Goal: Task Accomplishment & Management: Manage account settings

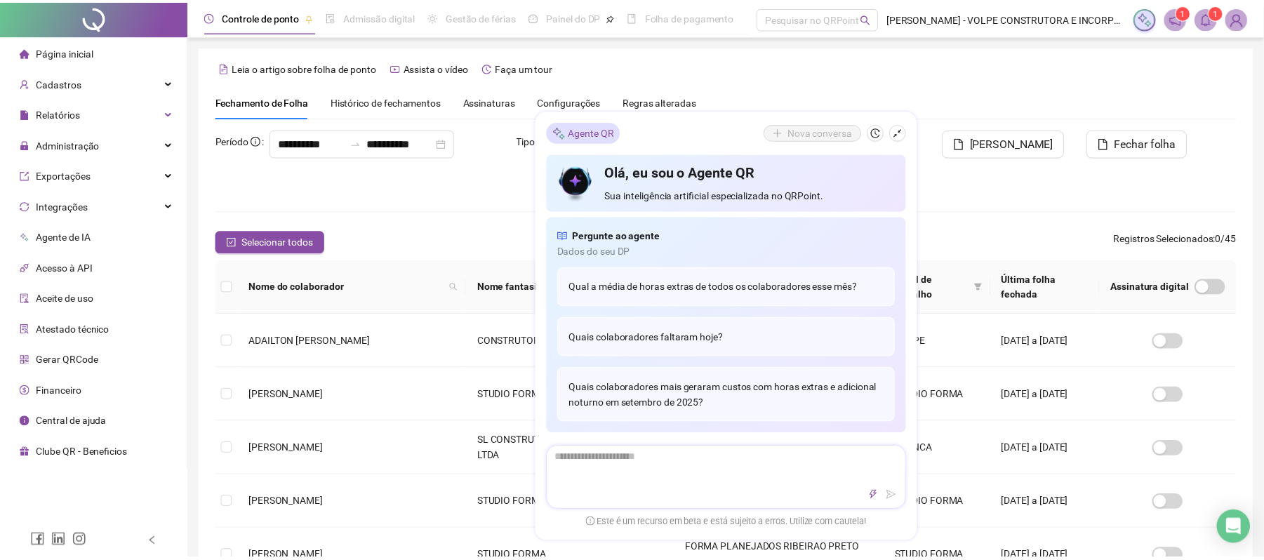
scroll to position [7, 0]
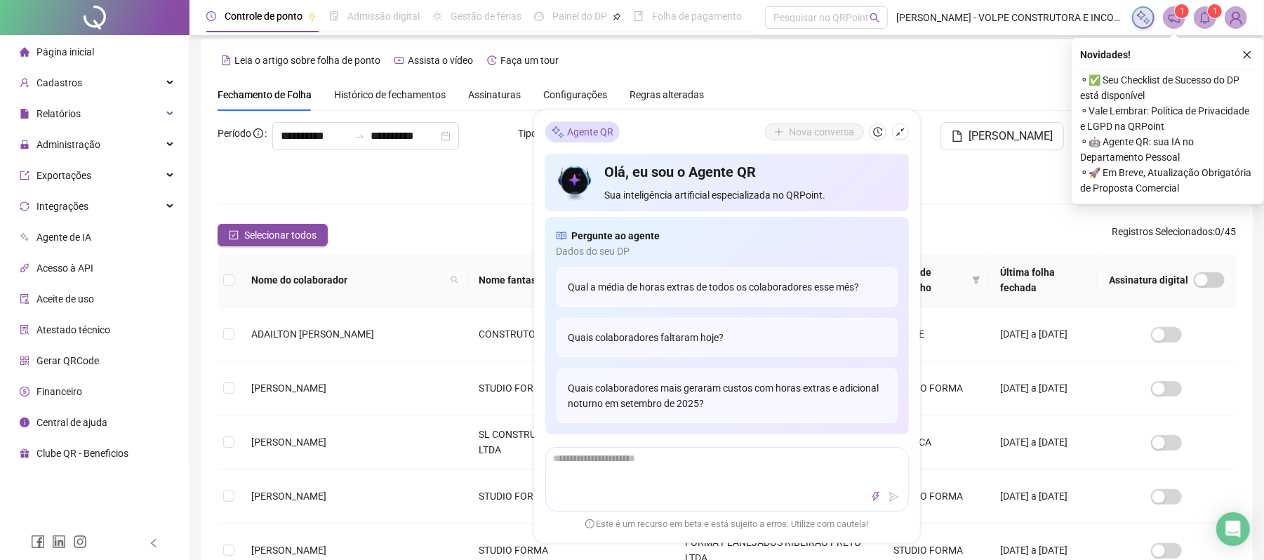
click at [738, 71] on div "**********" at bounding box center [727, 474] width 1052 height 870
click at [1252, 52] on button "button" at bounding box center [1247, 54] width 17 height 17
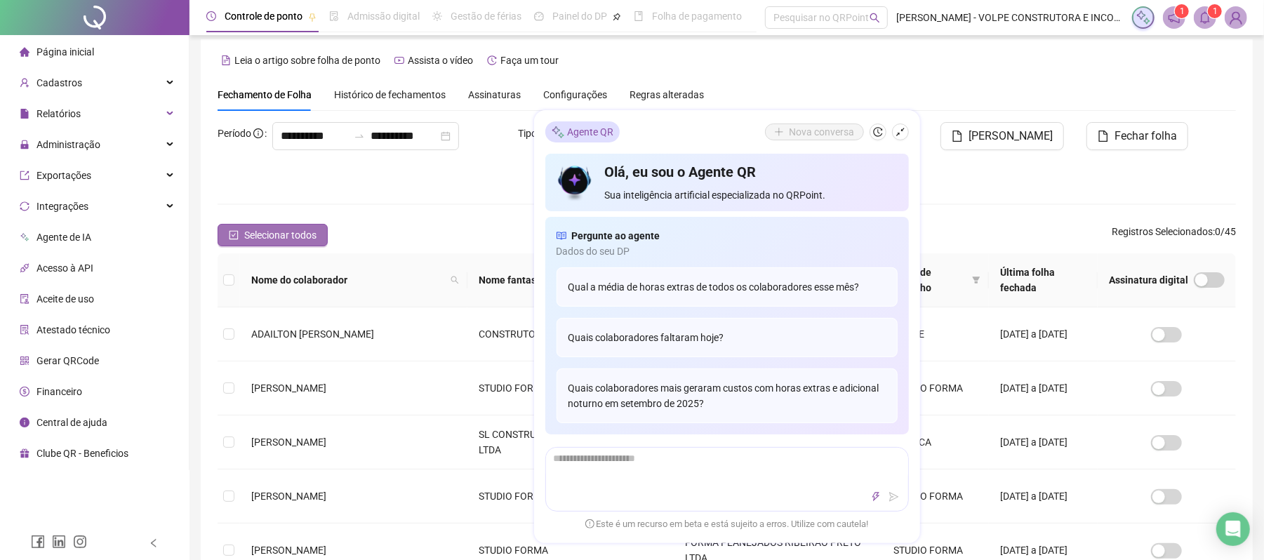
click at [313, 239] on span "Selecionar todos" at bounding box center [280, 234] width 72 height 15
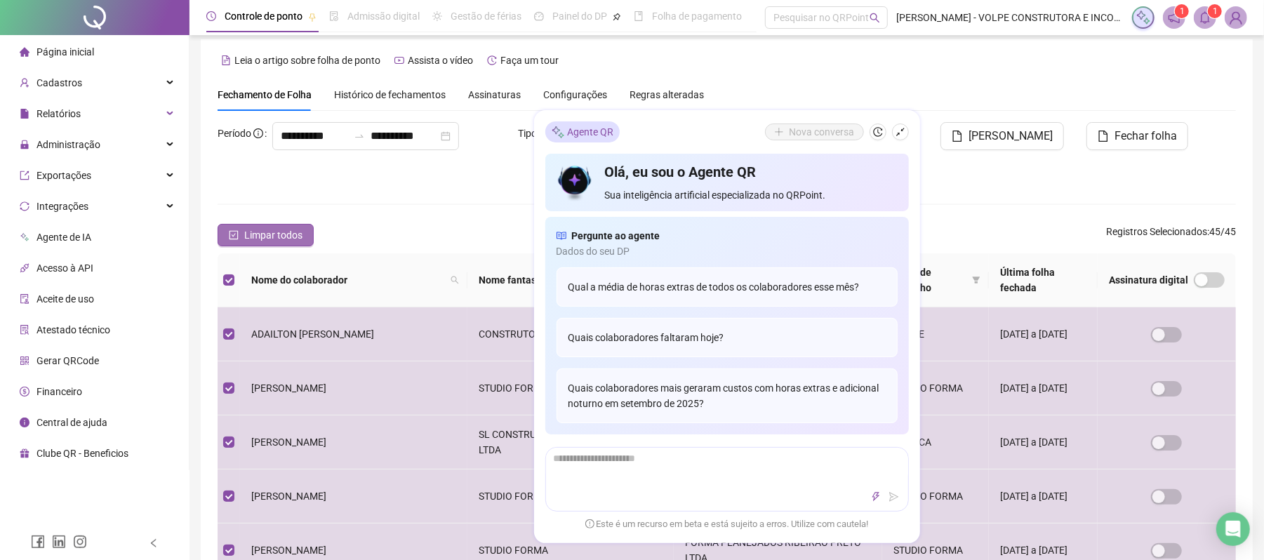
click at [313, 239] on div "Limpar todos Registros Selecionados : 45 / 45" at bounding box center [727, 235] width 1018 height 22
click at [902, 132] on icon "shrink" at bounding box center [901, 133] width 10 height 10
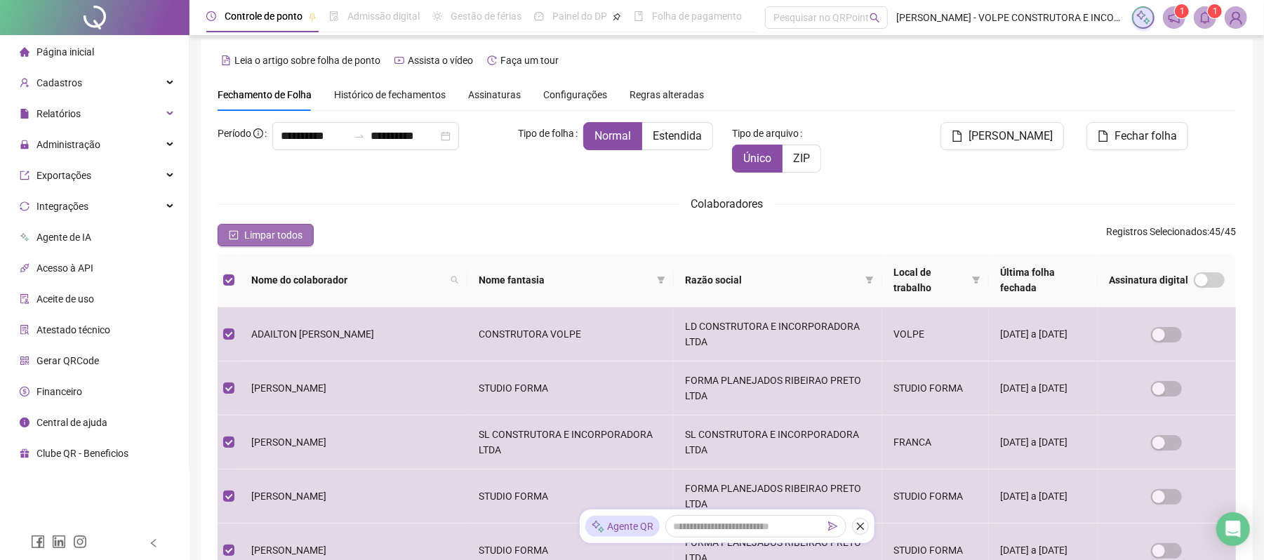
click at [245, 243] on button "Limpar todos" at bounding box center [266, 235] width 96 height 22
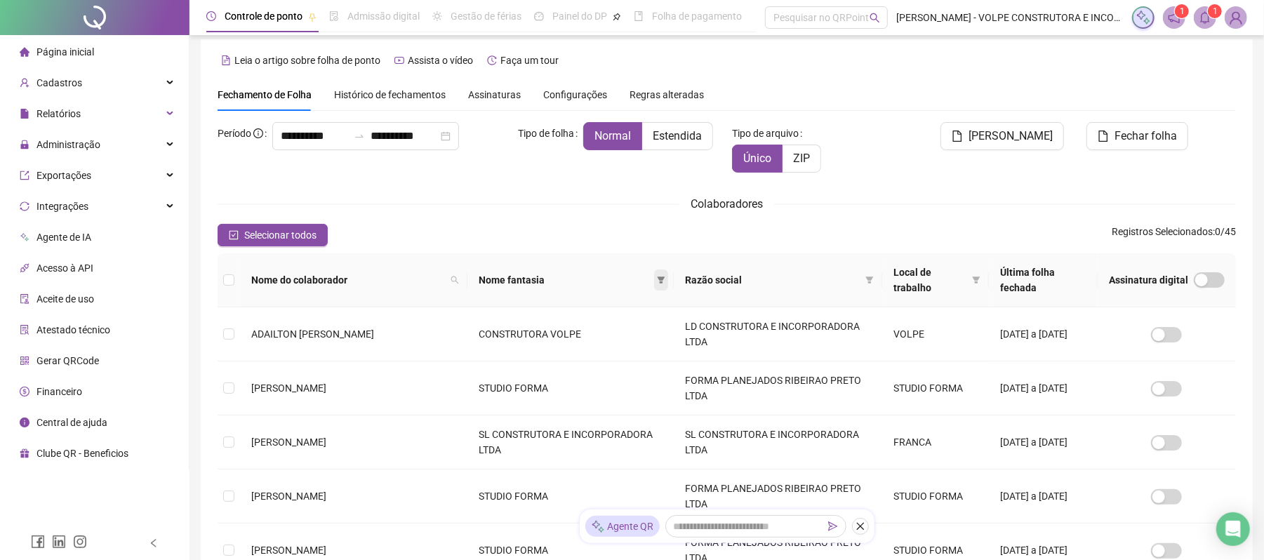
click at [657, 279] on icon "filter" at bounding box center [661, 280] width 8 height 8
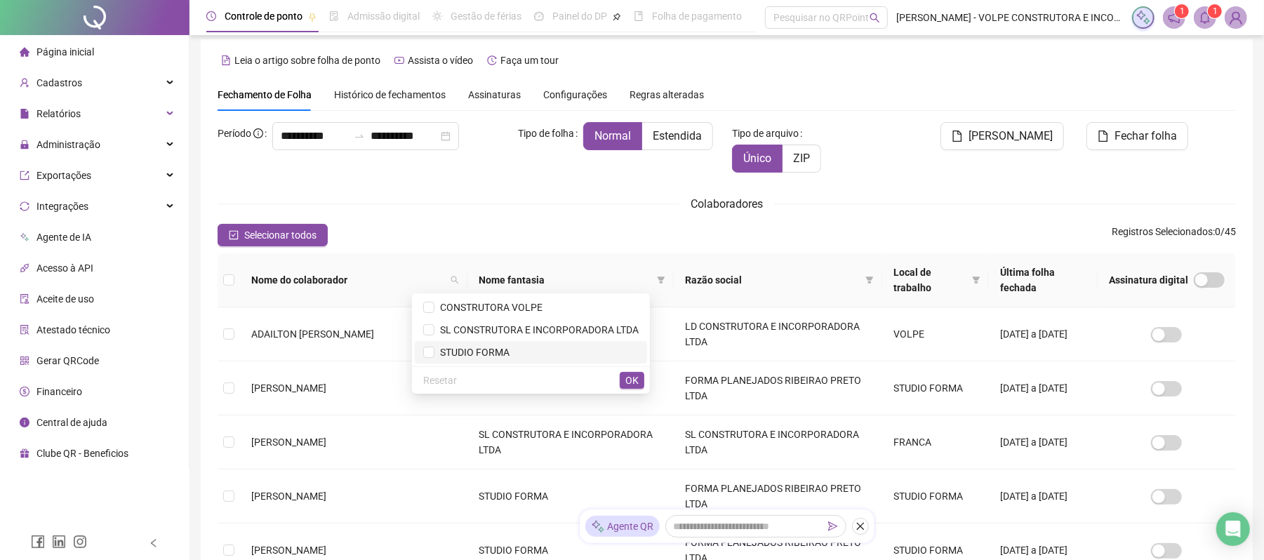
click at [458, 352] on span "STUDIO FORMA" at bounding box center [471, 352] width 75 height 11
click at [634, 375] on span "OK" at bounding box center [631, 380] width 13 height 15
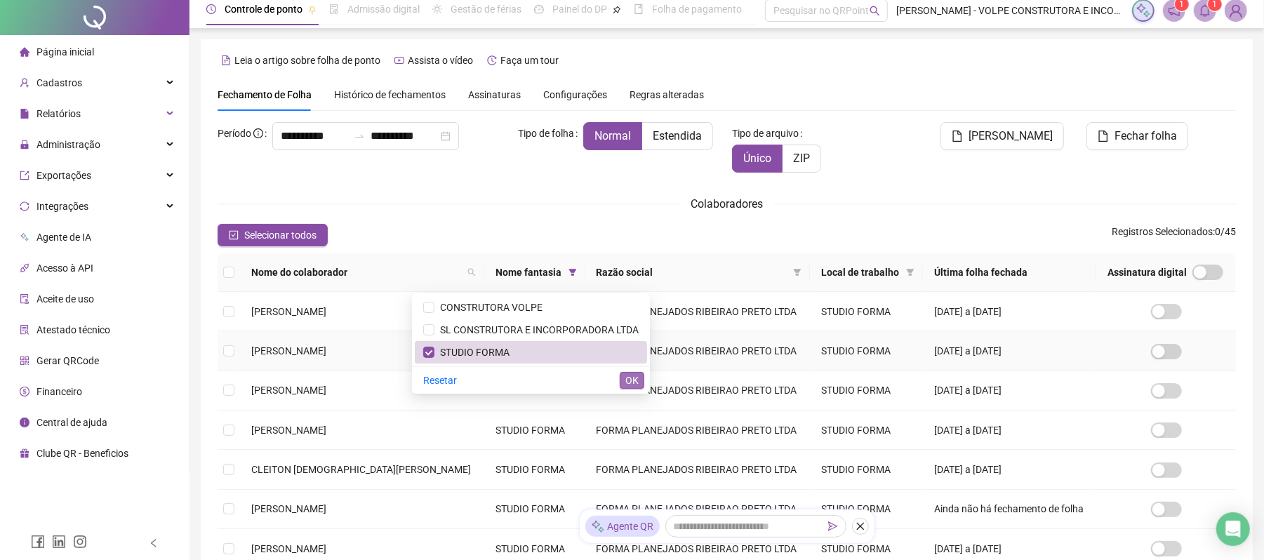
scroll to position [0, 0]
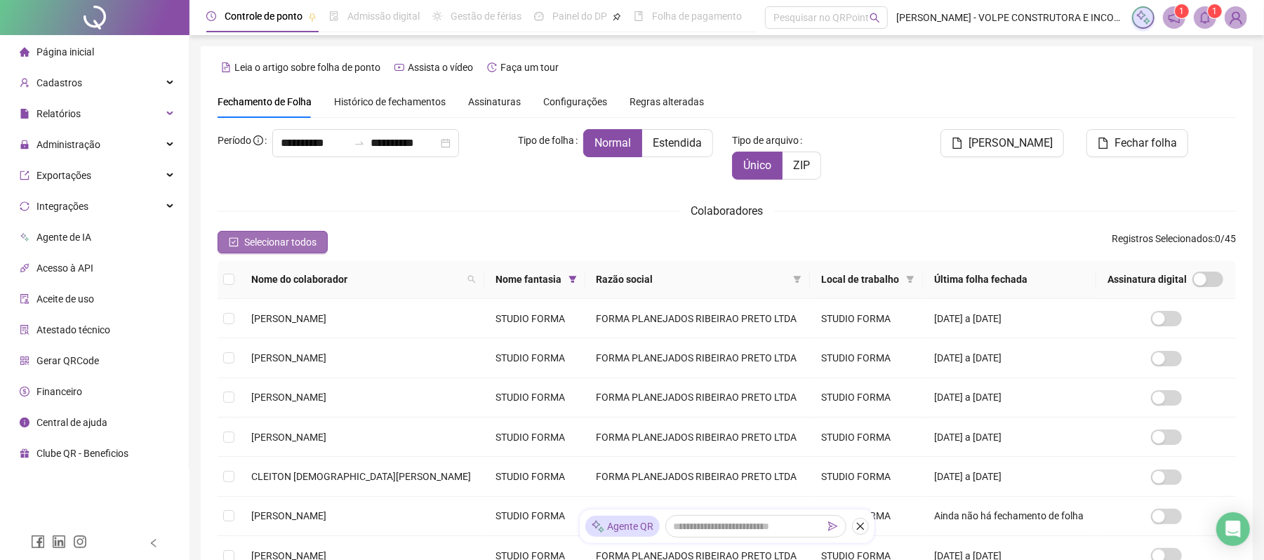
click at [243, 243] on button "Selecionar todos" at bounding box center [273, 242] width 110 height 22
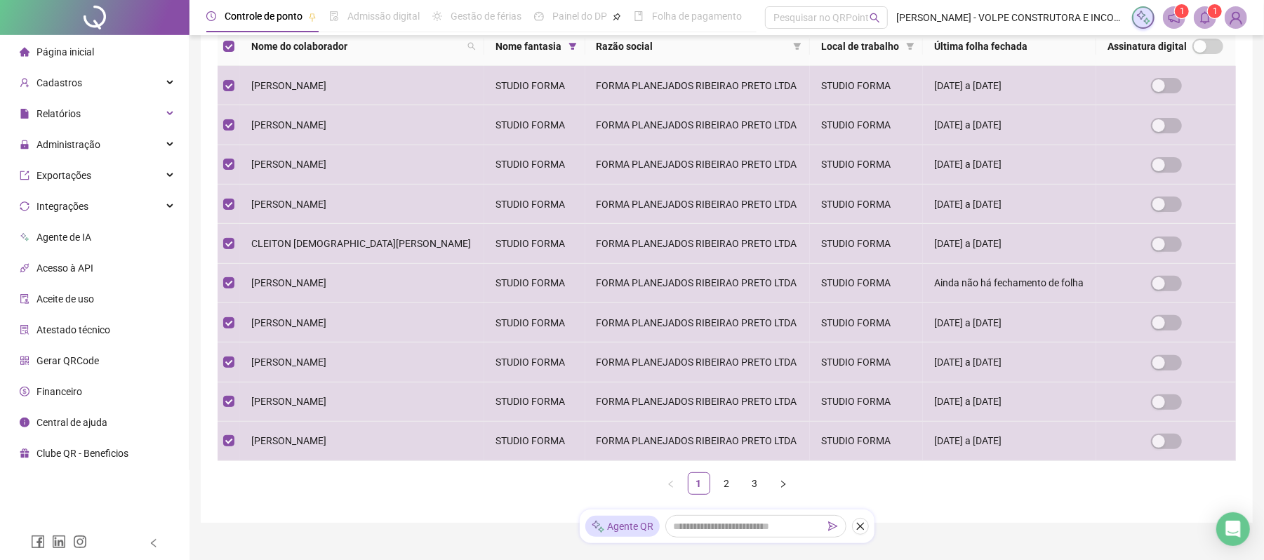
scroll to position [267, 0]
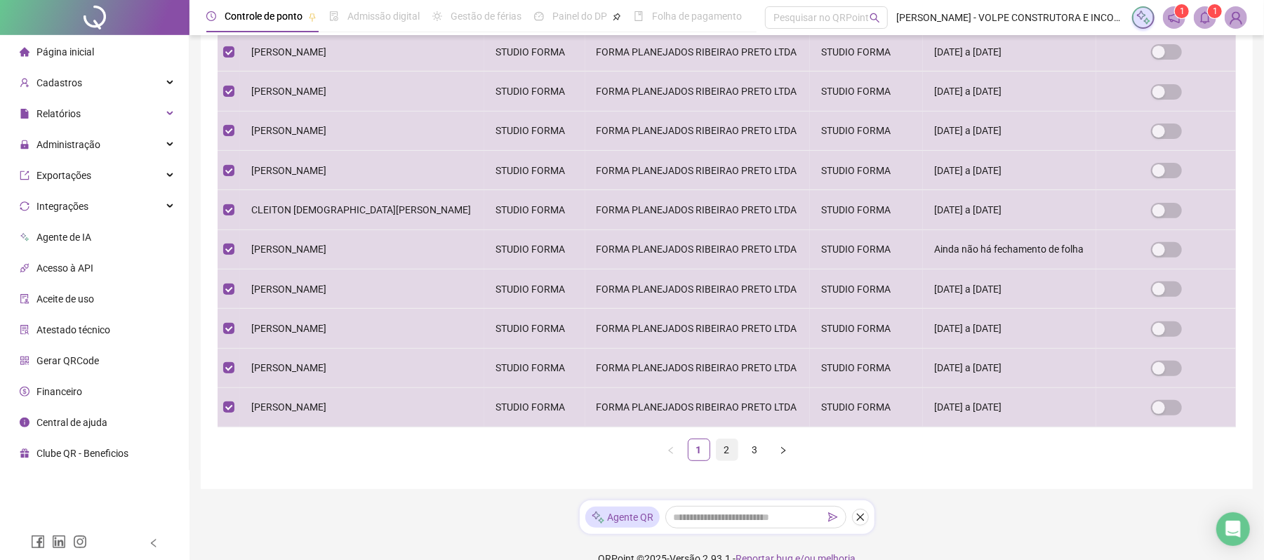
click at [717, 455] on link "2" at bounding box center [727, 449] width 21 height 21
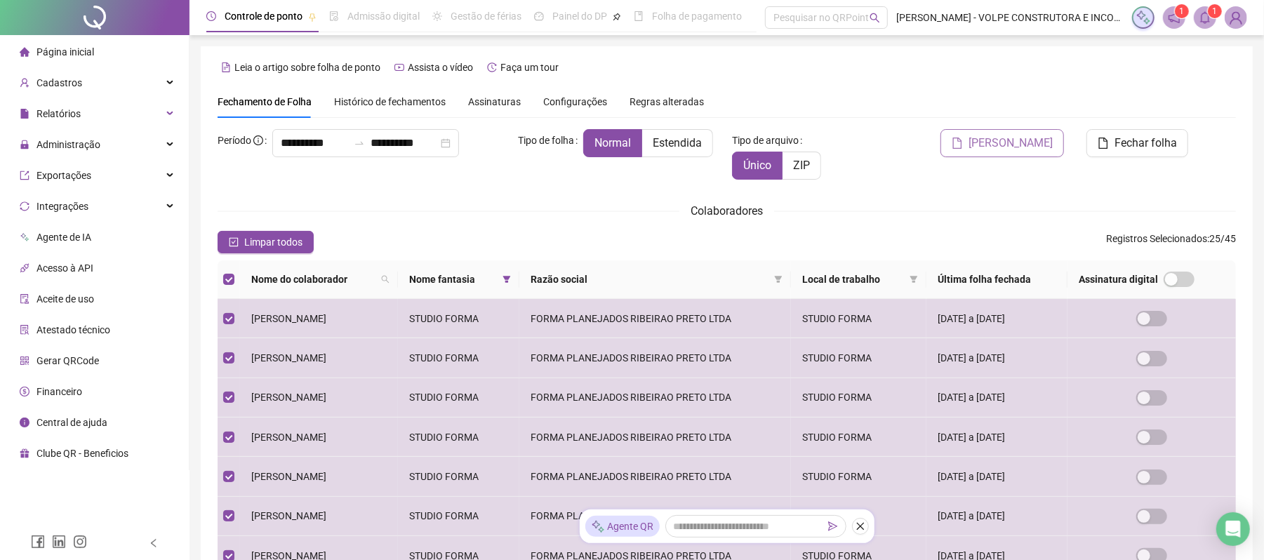
click at [998, 147] on span "[PERSON_NAME]" at bounding box center [1011, 143] width 84 height 17
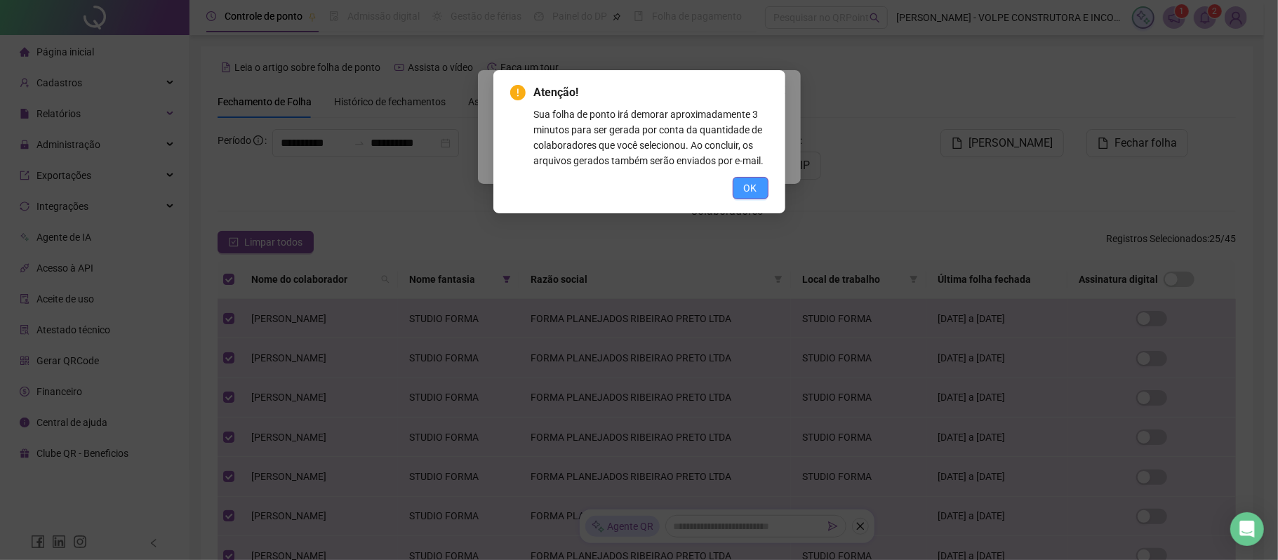
click at [744, 188] on span "OK" at bounding box center [750, 187] width 13 height 15
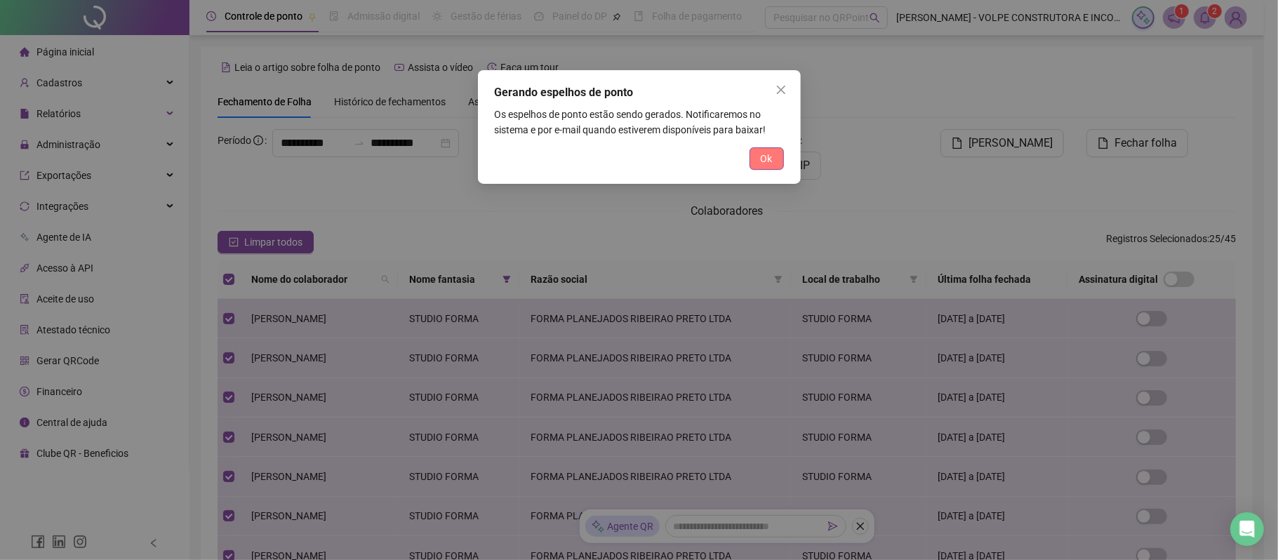
click at [754, 167] on button "Ok" at bounding box center [767, 158] width 34 height 22
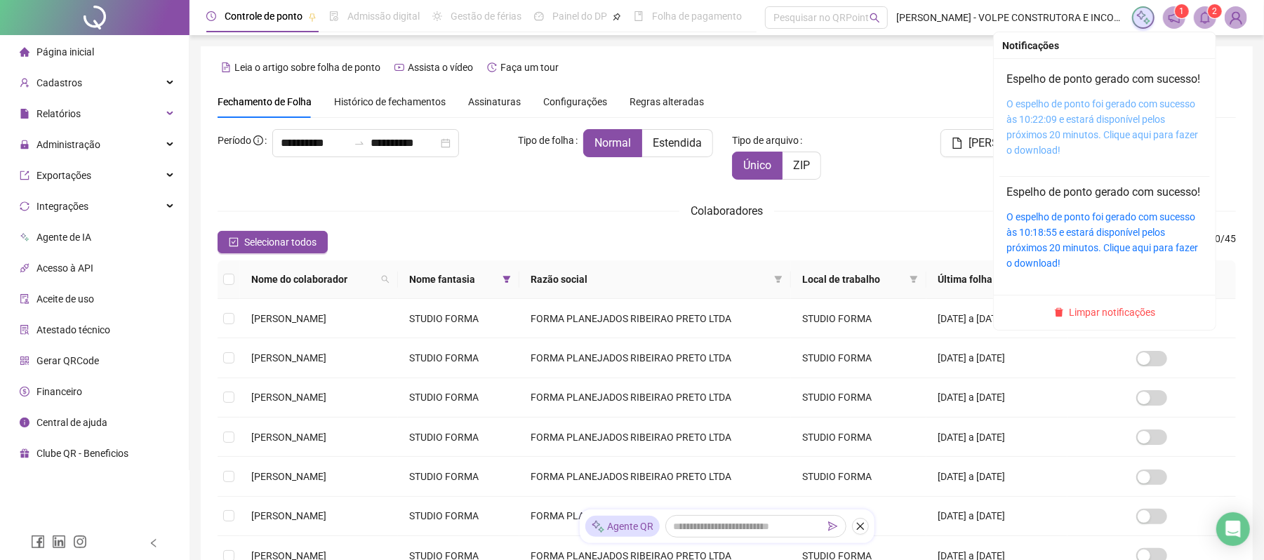
click at [1090, 133] on link "O espelho de ponto foi gerado com sucesso às 10:22:09 e estará disponível pelos…" at bounding box center [1102, 127] width 192 height 58
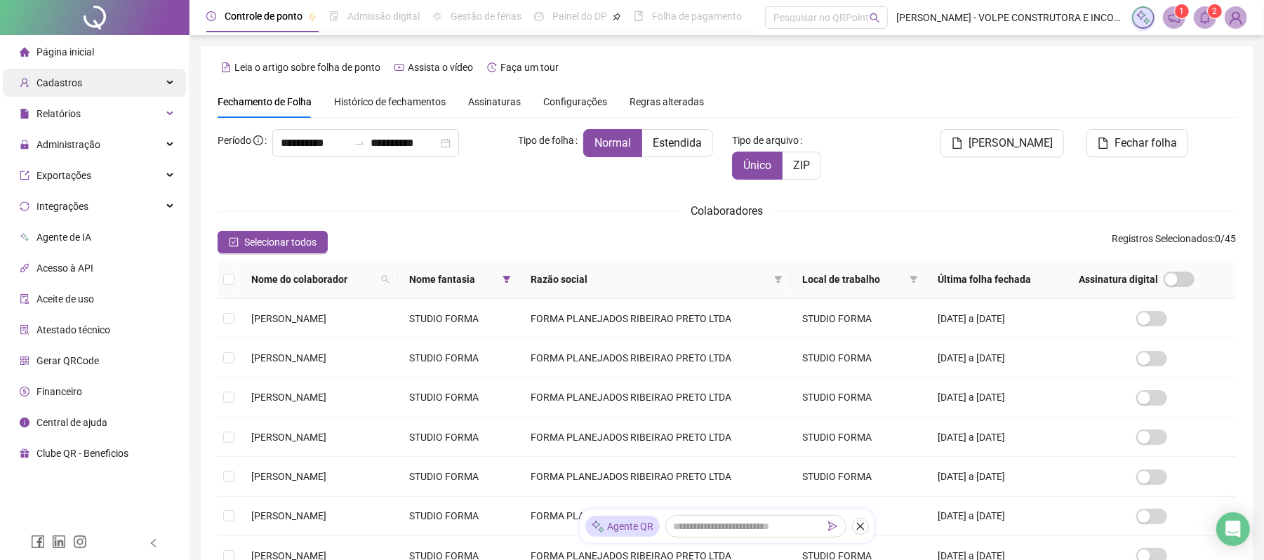
click at [67, 86] on span "Cadastros" at bounding box center [59, 82] width 46 height 11
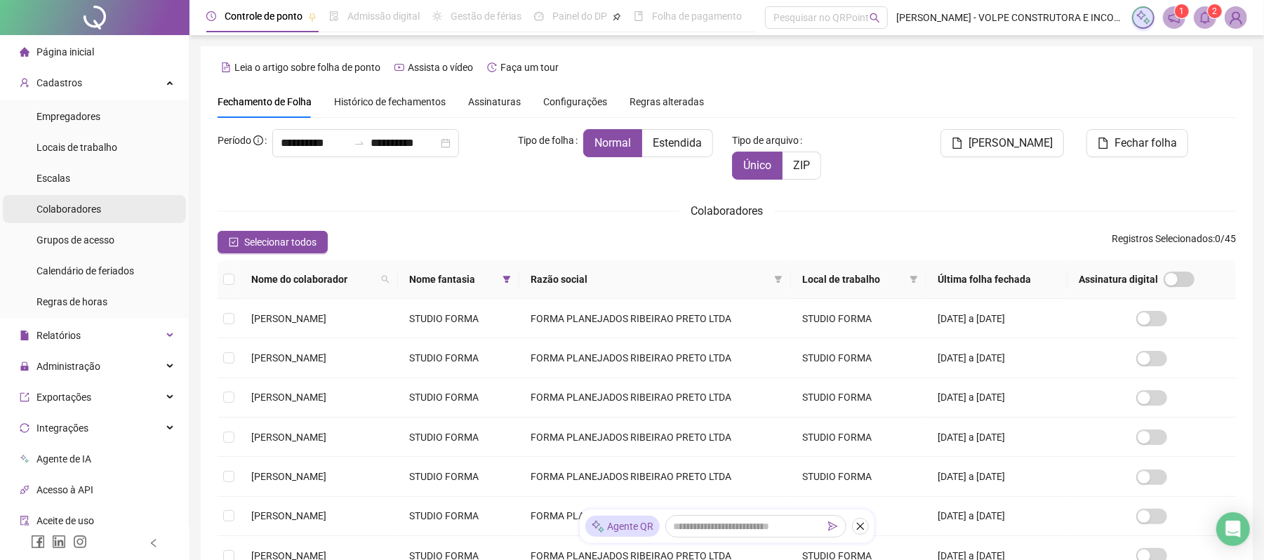
click at [74, 206] on span "Colaboradores" at bounding box center [68, 209] width 65 height 11
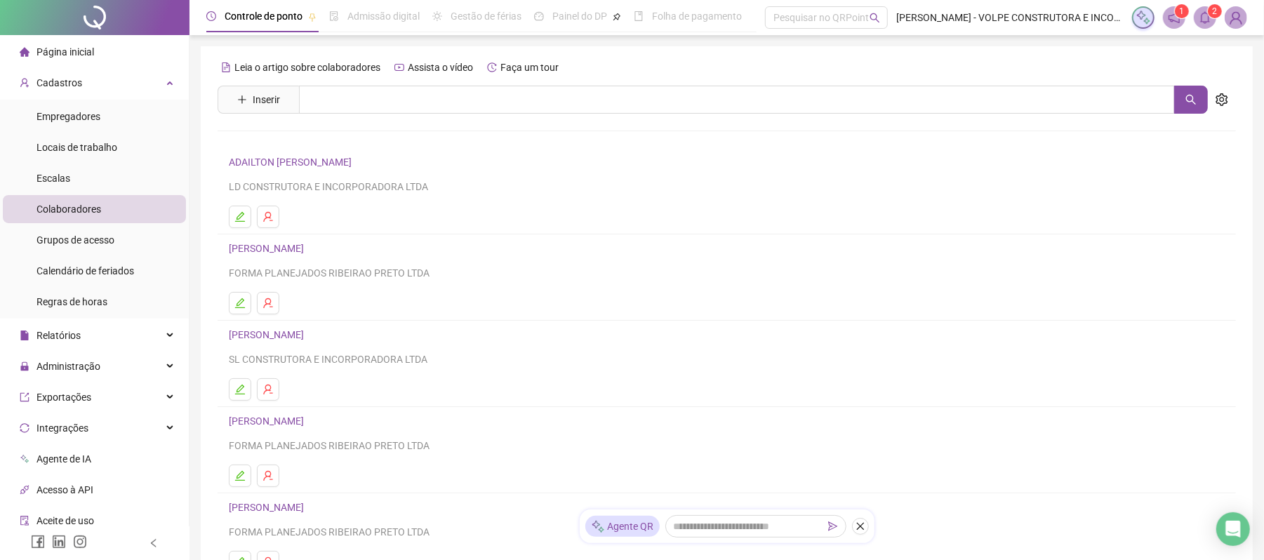
click at [278, 425] on link "[PERSON_NAME]" at bounding box center [268, 420] width 79 height 11
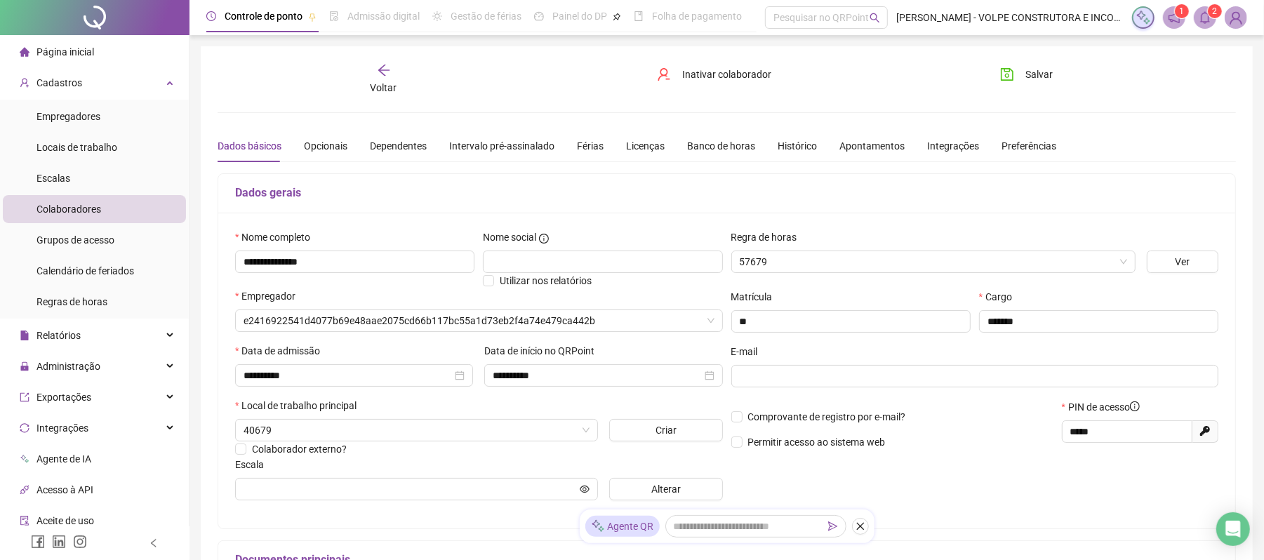
type input "*******"
click at [695, 146] on div "Banco de horas" at bounding box center [721, 145] width 68 height 15
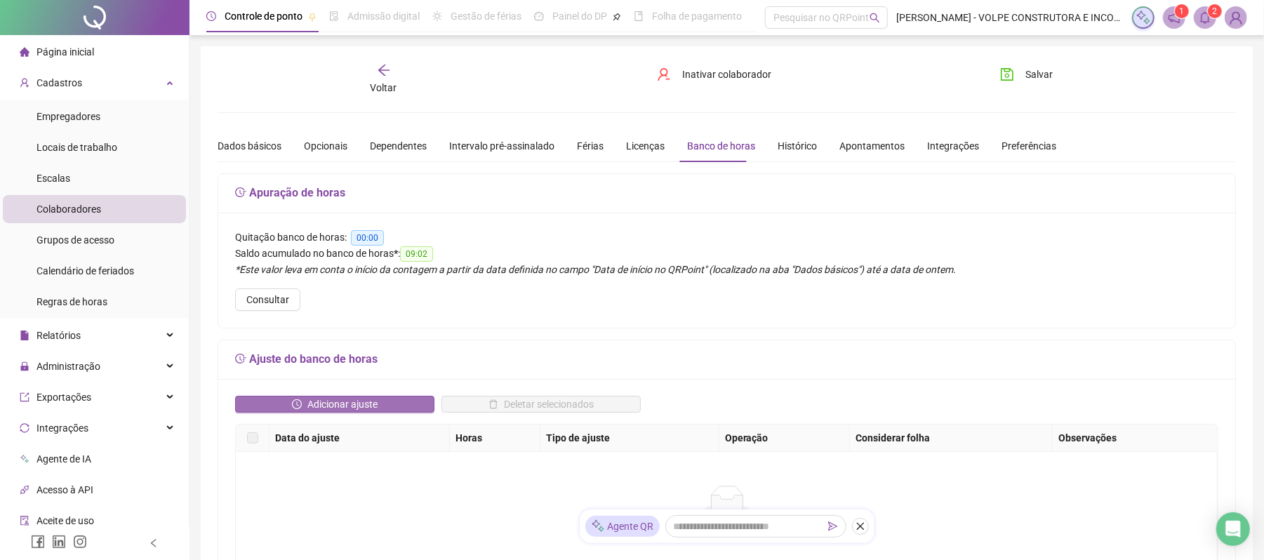
click at [361, 406] on span "Adicionar ajuste" at bounding box center [342, 404] width 70 height 15
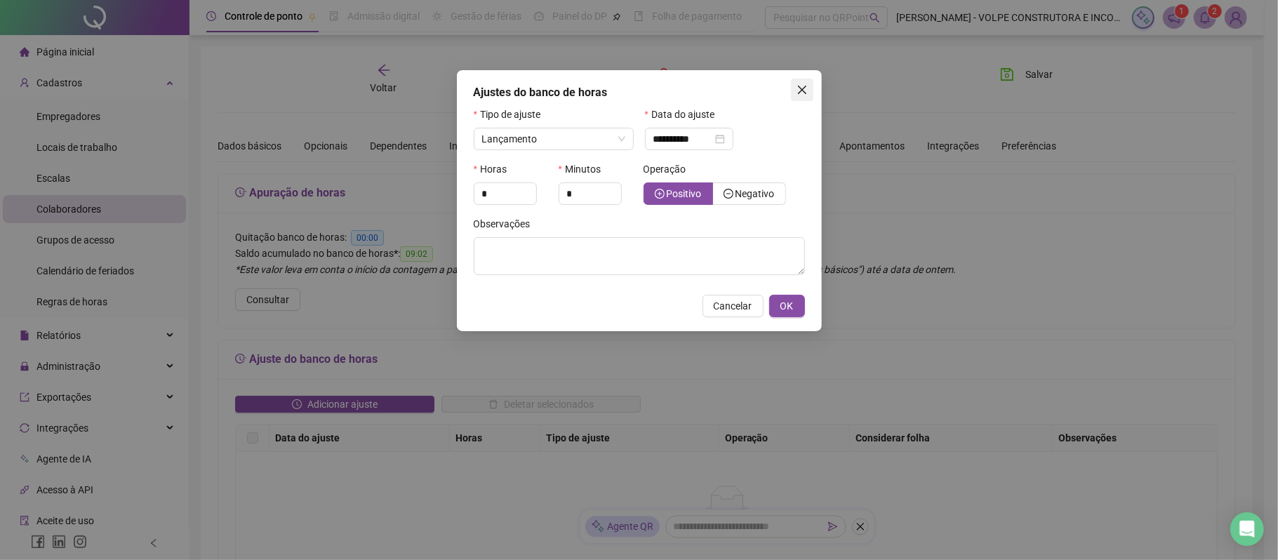
click at [796, 95] on button "Close" at bounding box center [802, 90] width 22 height 22
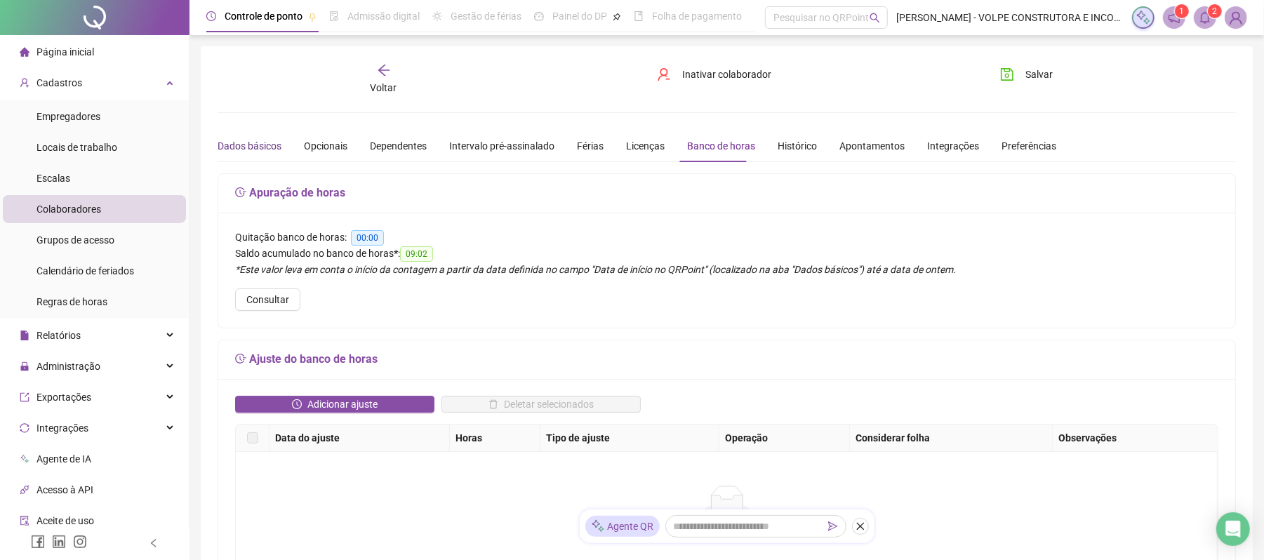
click at [265, 147] on div "Dados básicos" at bounding box center [250, 145] width 64 height 15
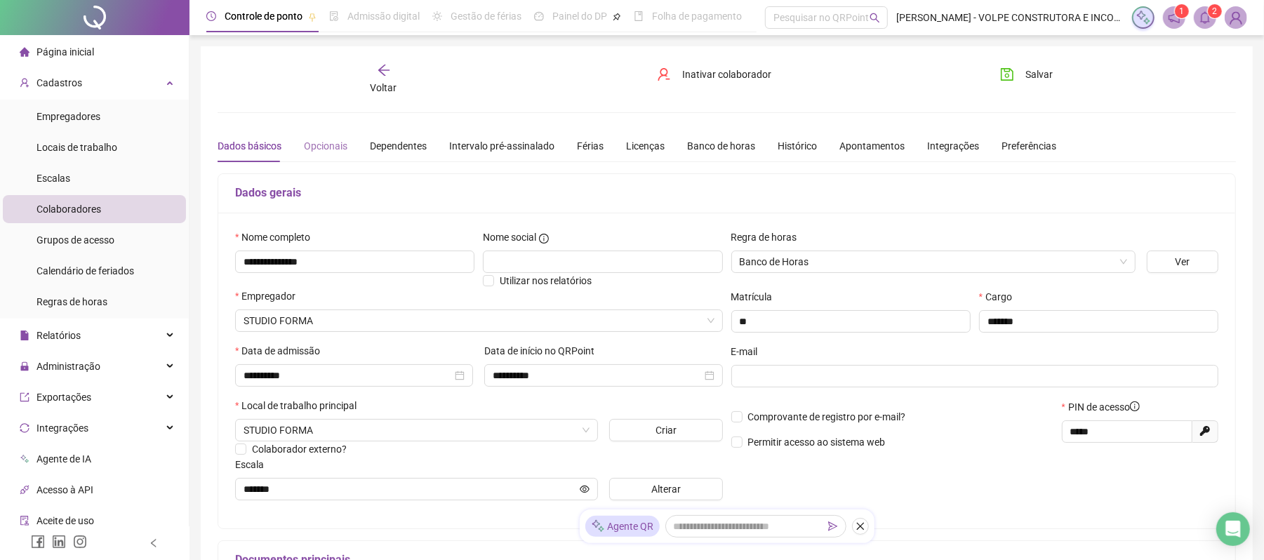
click at [331, 135] on div "Opcionais" at bounding box center [326, 146] width 44 height 32
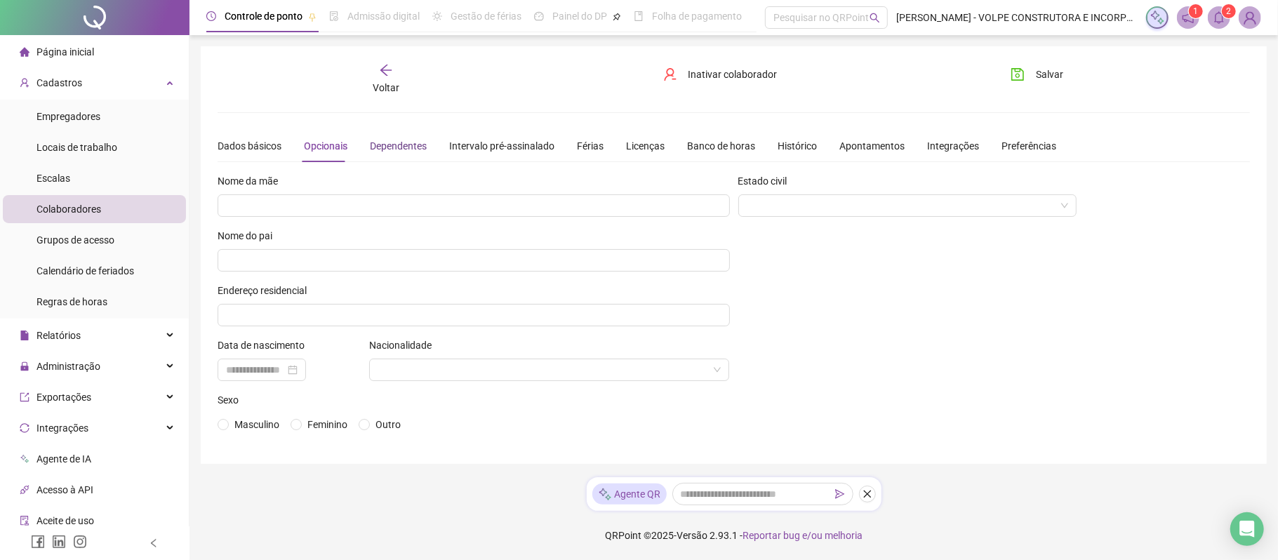
click at [371, 147] on div "Dependentes" at bounding box center [398, 145] width 57 height 15
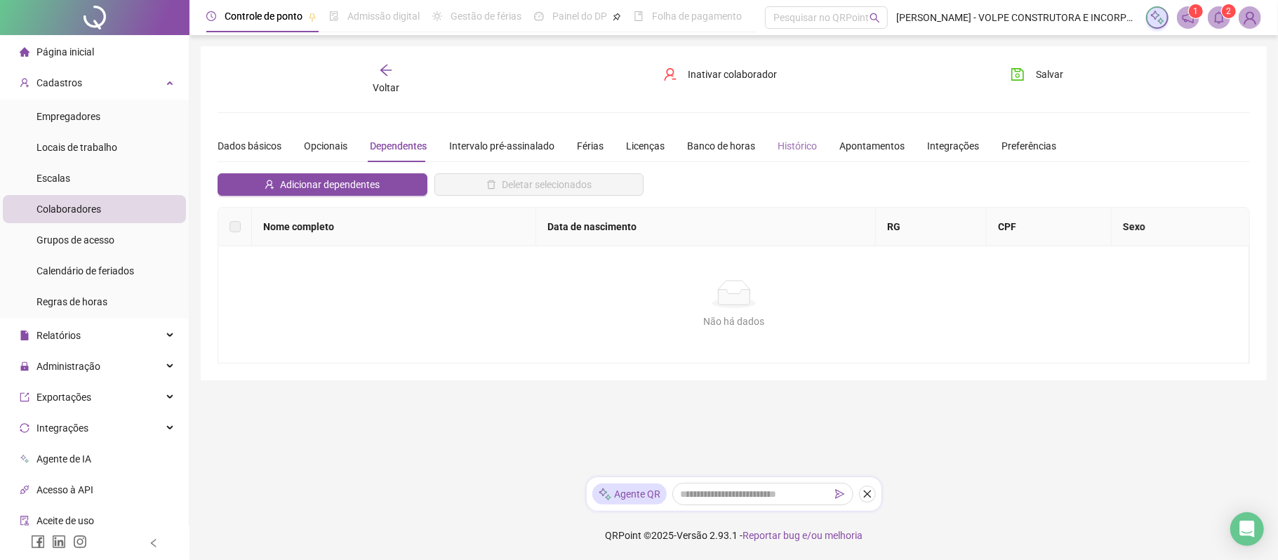
click at [779, 154] on div "Histórico" at bounding box center [797, 146] width 39 height 32
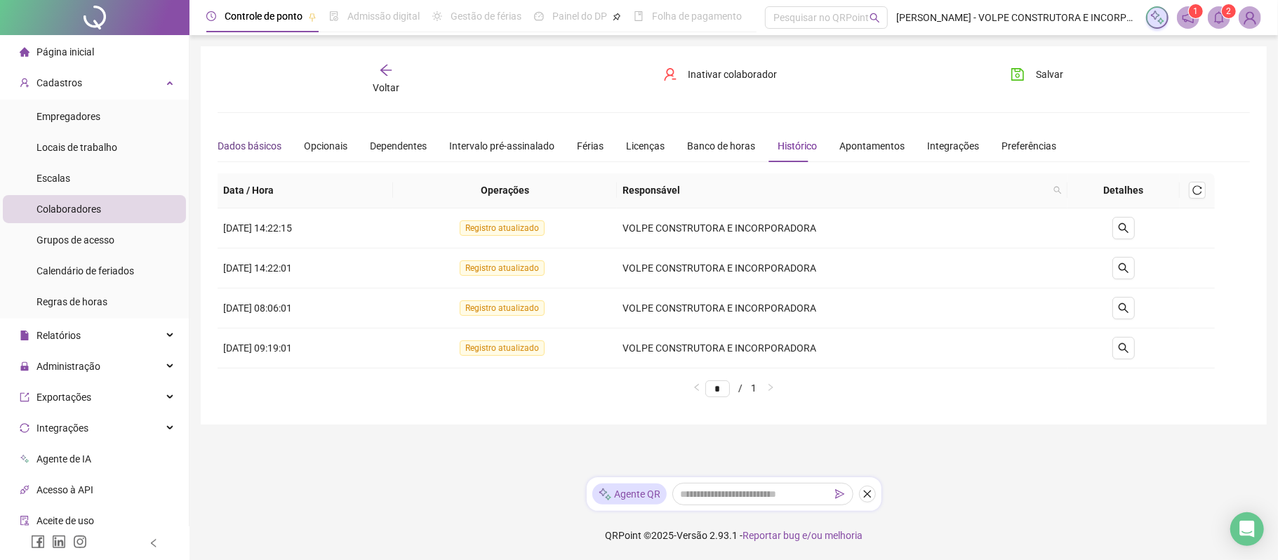
click at [241, 146] on div "Dados básicos" at bounding box center [250, 145] width 64 height 15
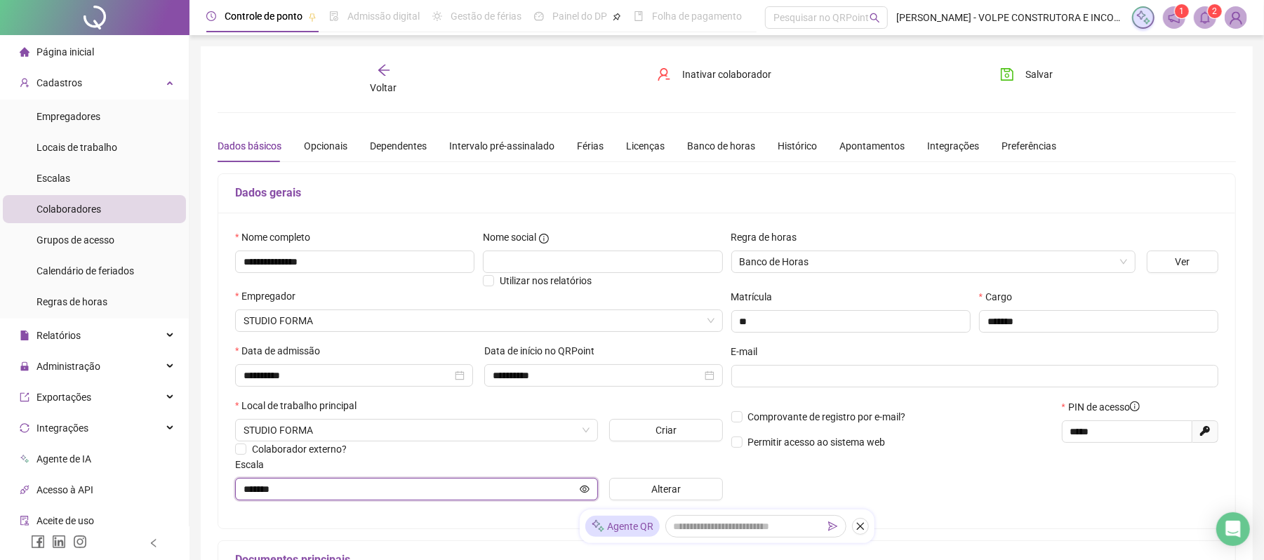
click at [581, 490] on icon "eye" at bounding box center [585, 489] width 10 height 10
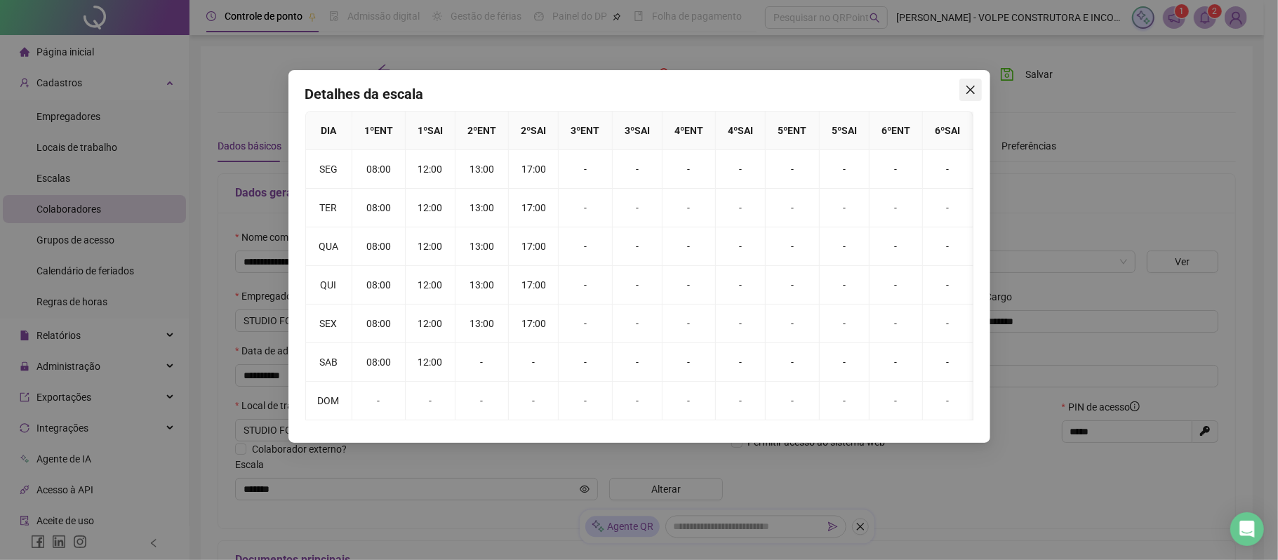
click at [971, 85] on icon "close" at bounding box center [970, 89] width 11 height 11
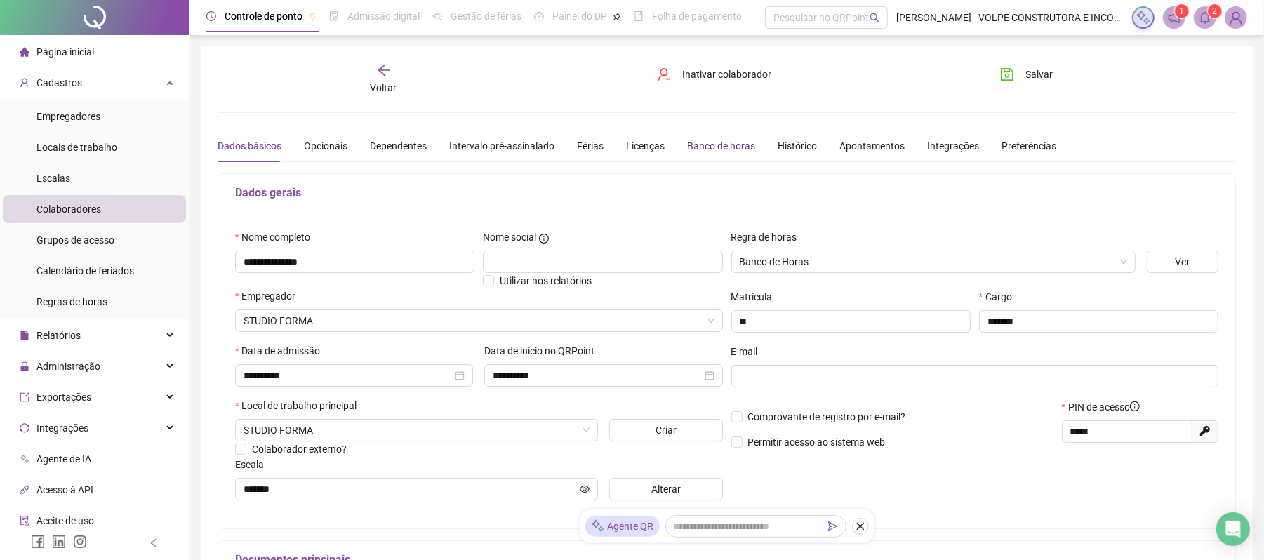
click at [733, 152] on div "Banco de horas" at bounding box center [721, 145] width 68 height 15
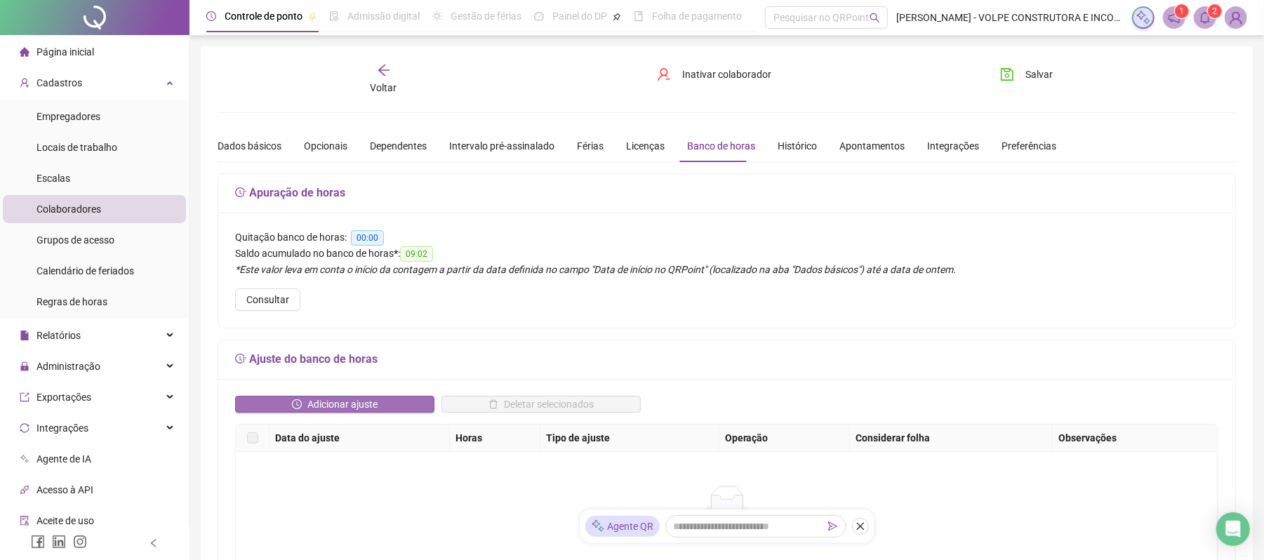
click at [326, 400] on span "Adicionar ajuste" at bounding box center [342, 404] width 70 height 15
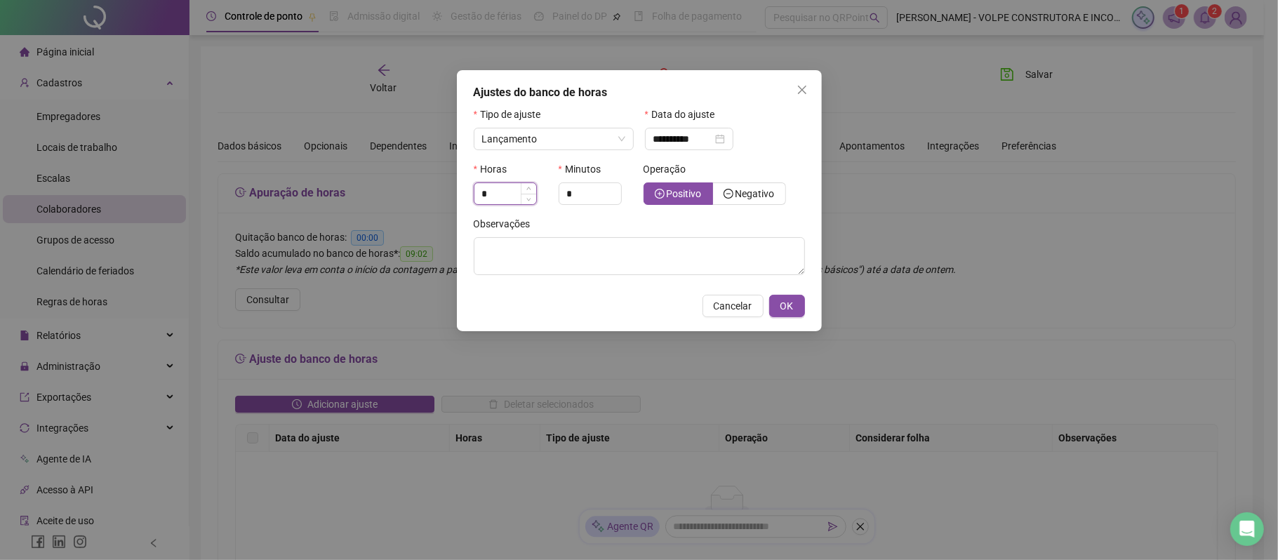
click at [519, 189] on input "*" at bounding box center [505, 193] width 62 height 21
type input "*"
click at [733, 192] on span "Negativo" at bounding box center [749, 193] width 51 height 11
click at [695, 132] on input "**********" at bounding box center [682, 138] width 59 height 15
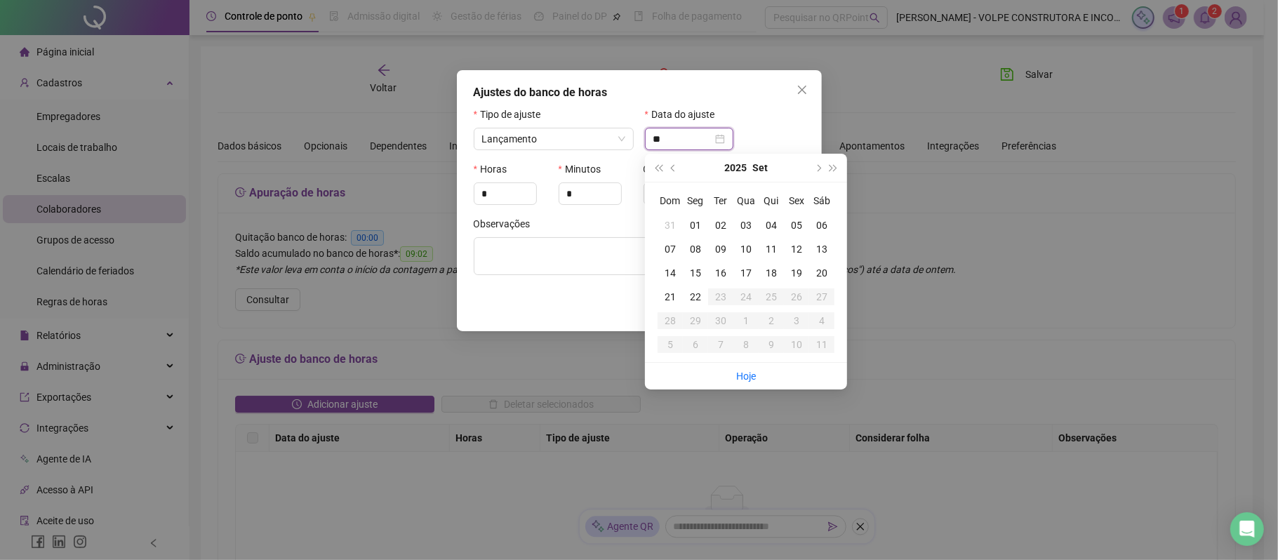
type input "*"
type input "**********"
click at [823, 272] on div "20" at bounding box center [821, 272] width 25 height 15
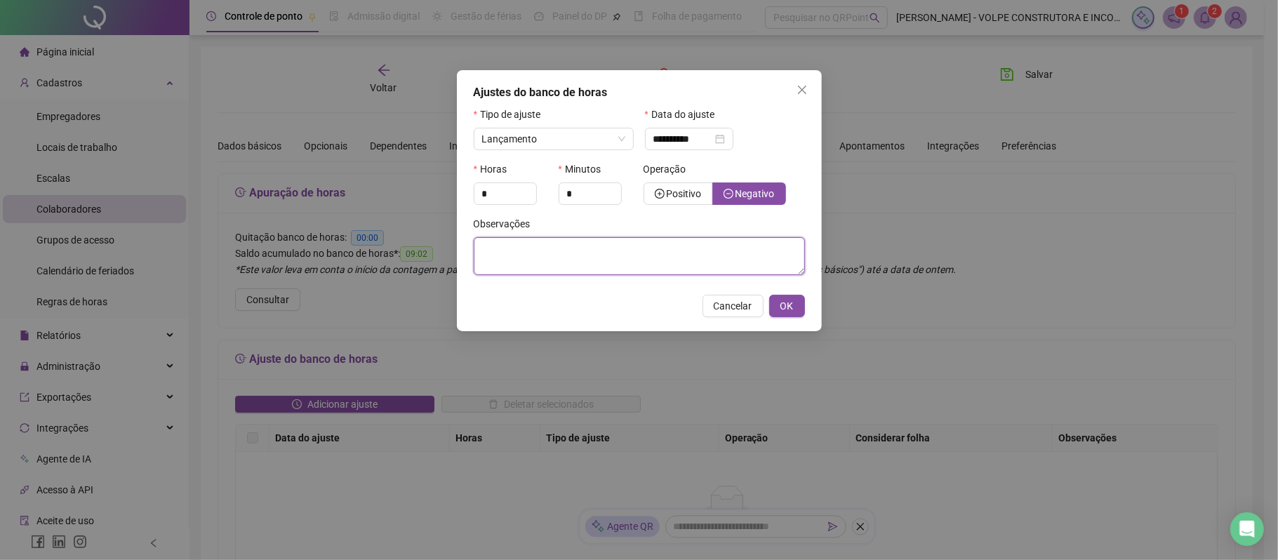
click at [630, 255] on textarea at bounding box center [639, 256] width 331 height 38
type textarea "**********"
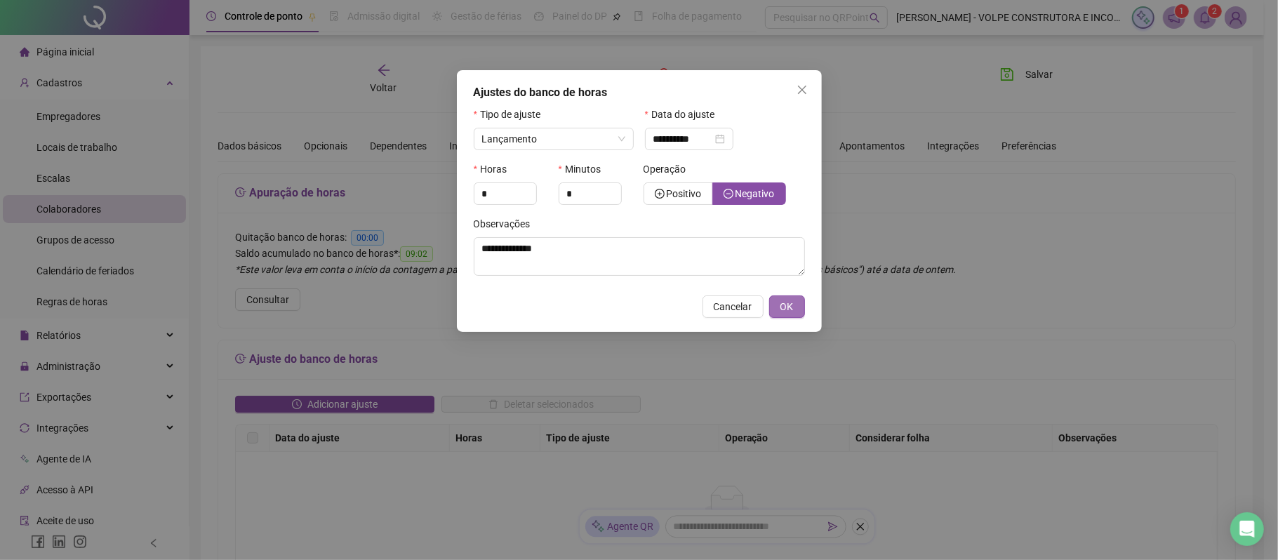
click at [776, 300] on button "OK" at bounding box center [787, 306] width 36 height 22
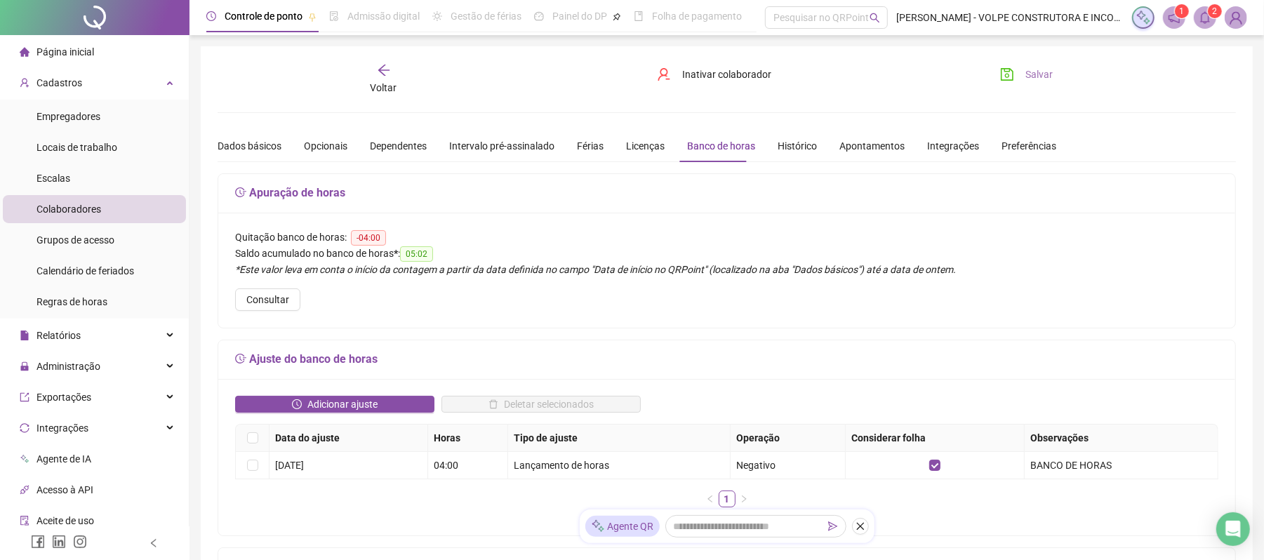
click at [1014, 79] on icon "save" at bounding box center [1007, 74] width 14 height 14
